Goal: Task Accomplishment & Management: Manage account settings

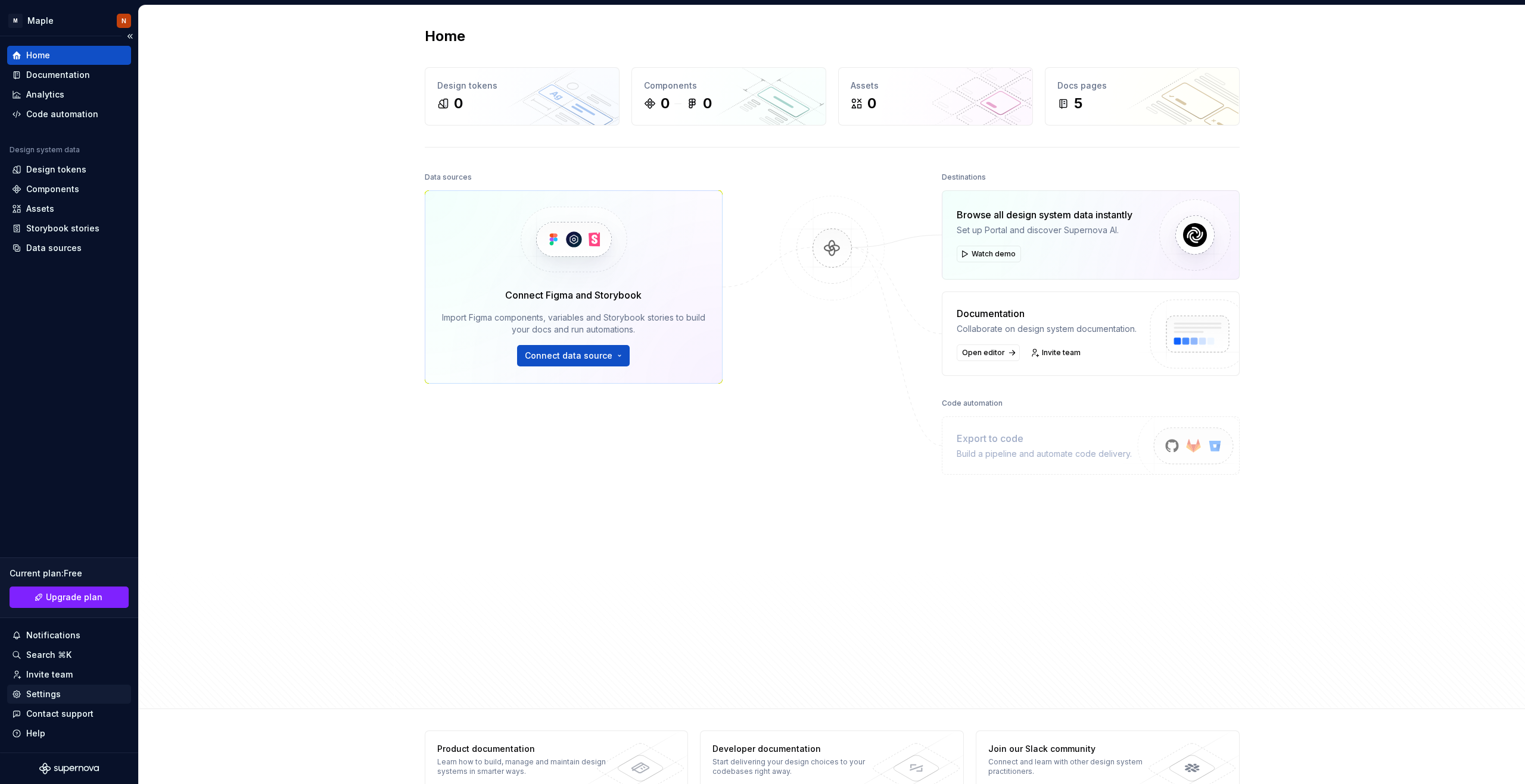
click at [41, 690] on div "Settings" at bounding box center [43, 694] width 34 height 11
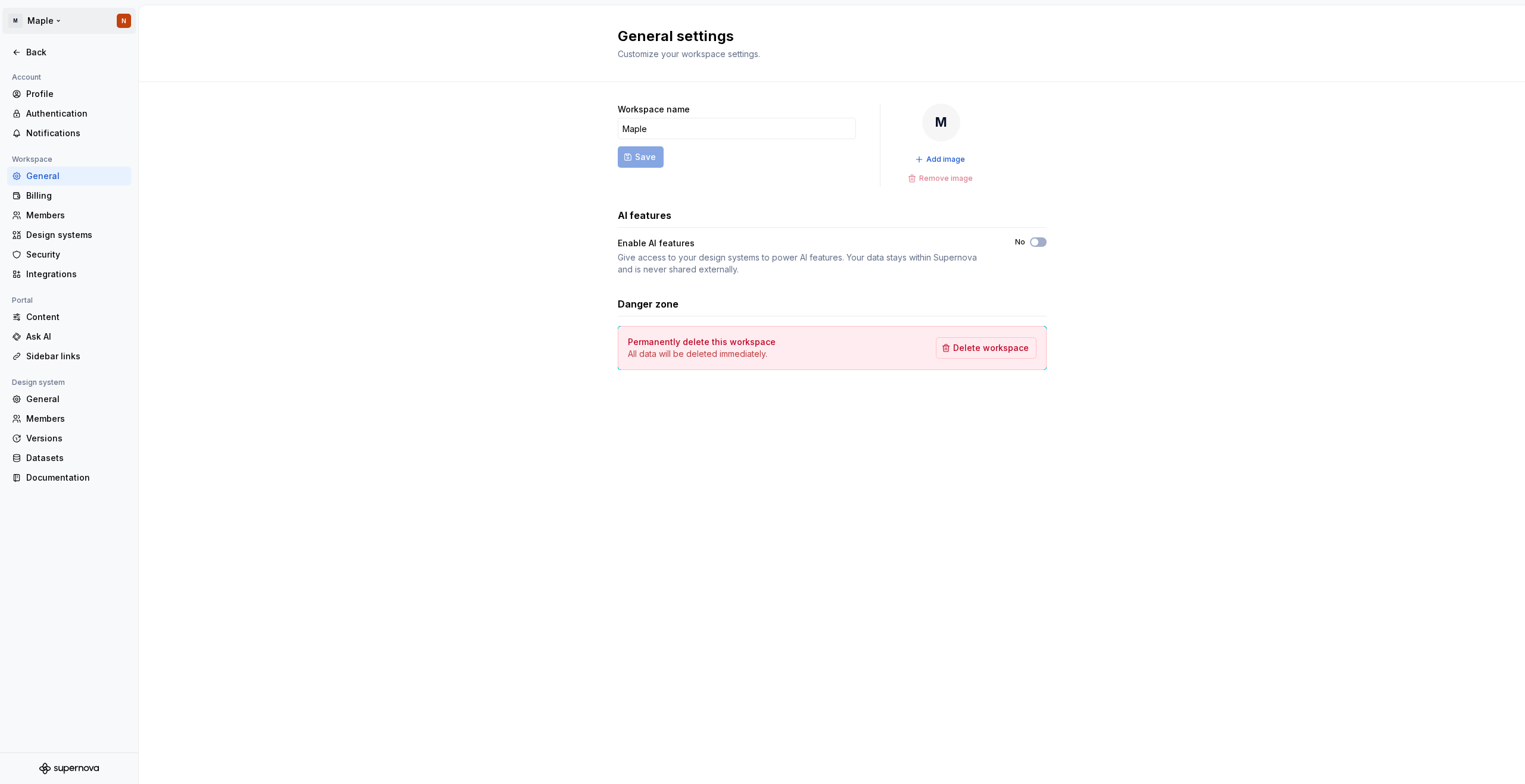
click at [123, 21] on html "M Maple N Back Account Profile Authentication Notifications Workspace General B…" at bounding box center [762, 392] width 1525 height 784
click at [148, 193] on html "M Maple N Back Account Profile Authentication Notifications Workspace General B…" at bounding box center [762, 392] width 1525 height 784
click at [57, 275] on div "Integrations" at bounding box center [75, 274] width 100 height 11
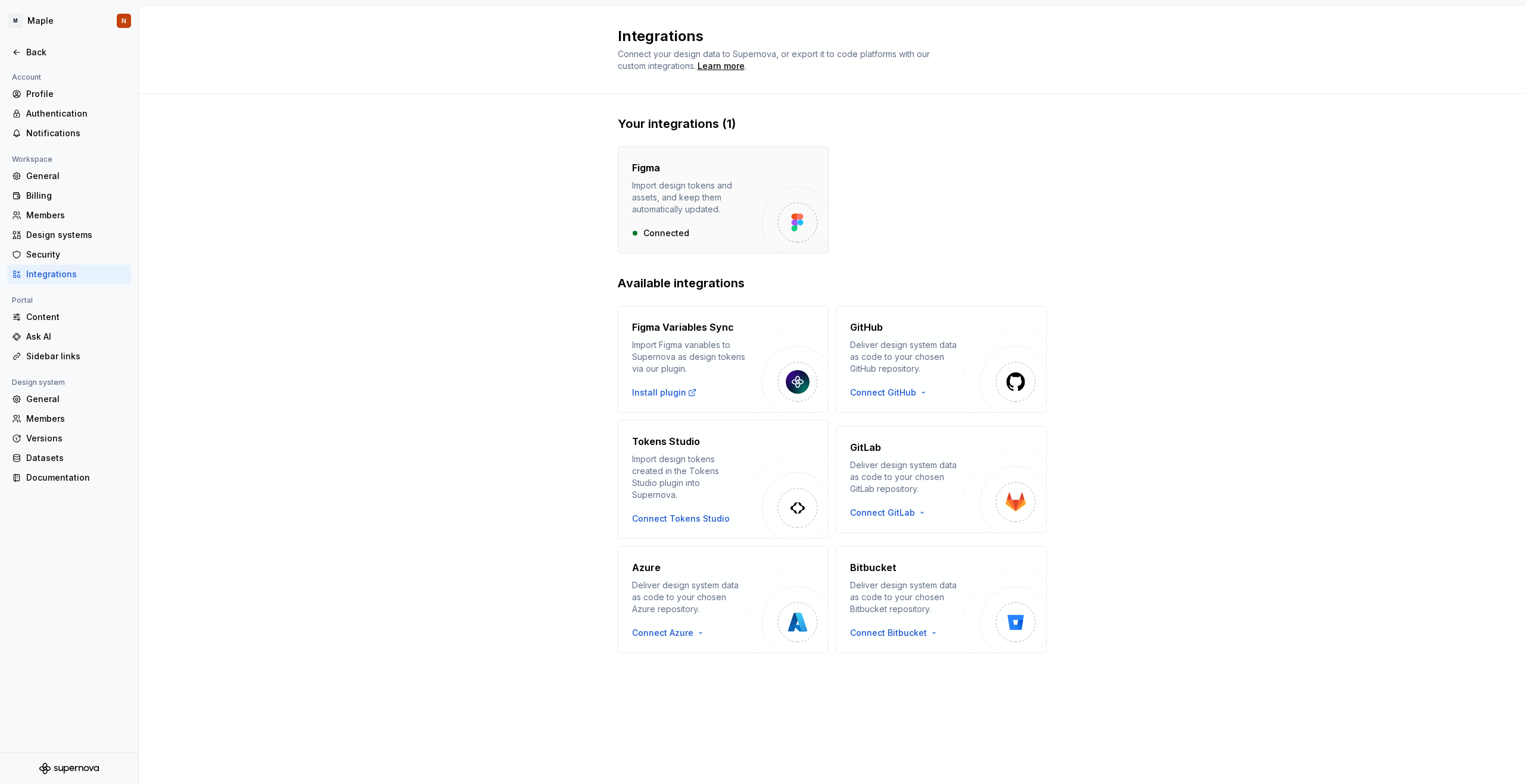
click at [741, 205] on div "Import design tokens and assets, and keep them automatically updated." at bounding box center [688, 197] width 113 height 35
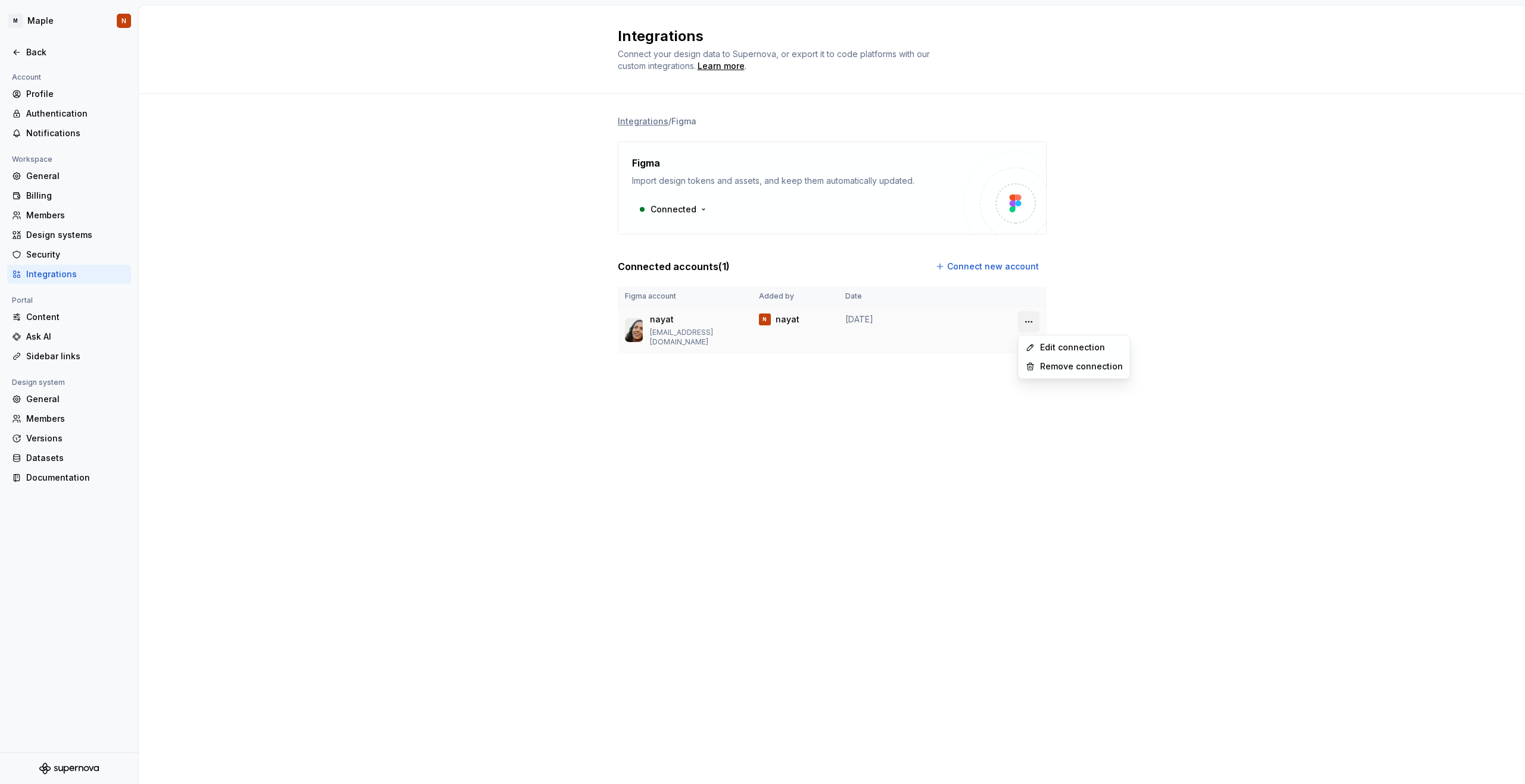
click at [1031, 325] on html "M Maple N Back Account Profile Authentication Notifications Workspace General B…" at bounding box center [762, 392] width 1525 height 784
click at [1047, 368] on div "Remove connection" at bounding box center [1081, 367] width 83 height 11
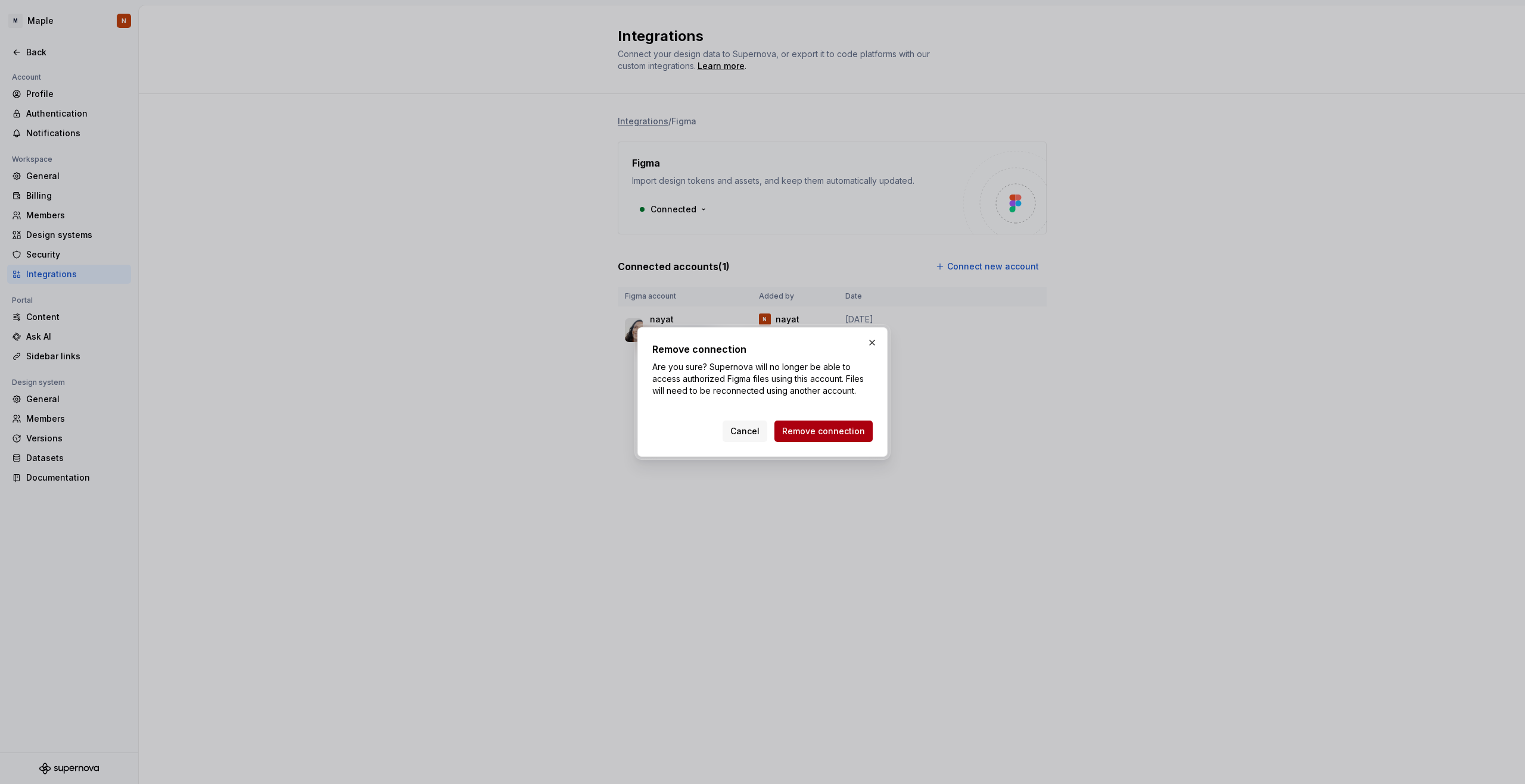
click at [845, 431] on span "Remove connection" at bounding box center [823, 432] width 83 height 11
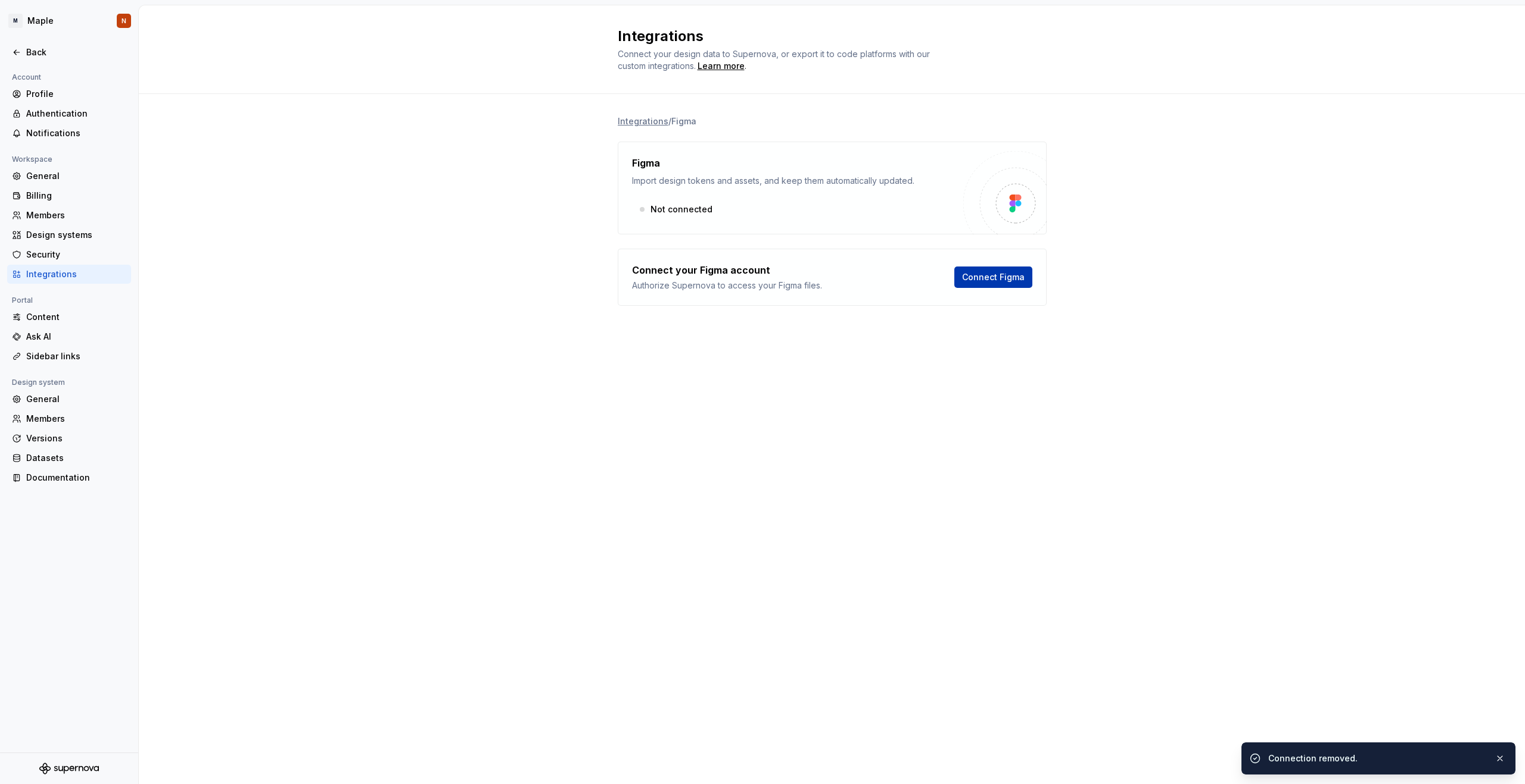
click at [990, 281] on span "Connect Figma" at bounding box center [993, 277] width 62 height 11
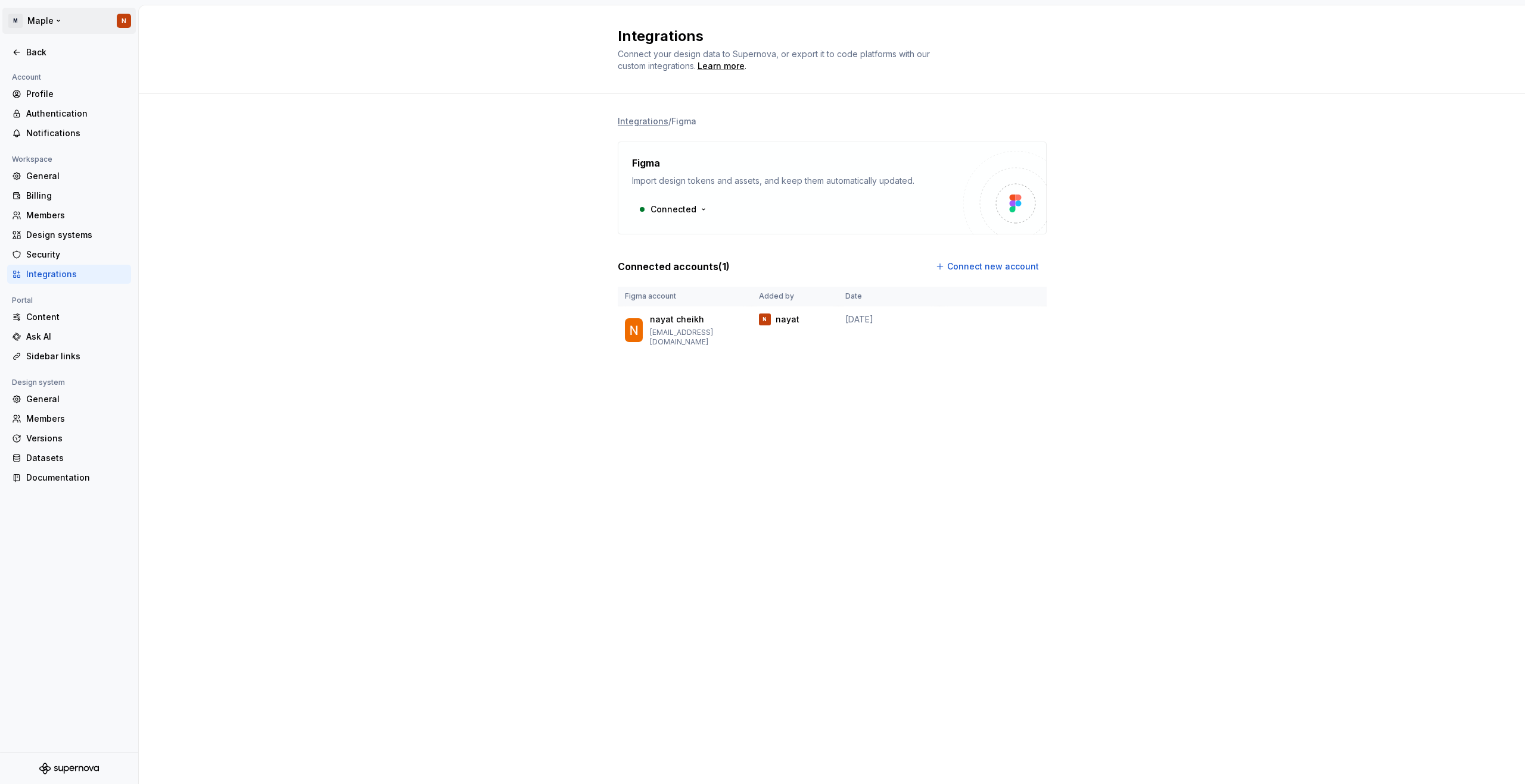
click at [39, 20] on html "M Maple N Back Account Profile Authentication Notifications Workspace General B…" at bounding box center [762, 392] width 1525 height 784
click at [226, 31] on html "M Maple N Back Account Profile Authentication Notifications Workspace General B…" at bounding box center [762, 392] width 1525 height 784
click at [54, 11] on html "M Maple N Back Account Profile Authentication Notifications Workspace General B…" at bounding box center [762, 392] width 1525 height 784
click at [228, 74] on div "MAple" at bounding box center [238, 72] width 77 height 11
